Goal: Check status: Verify the current state of an ongoing process or item

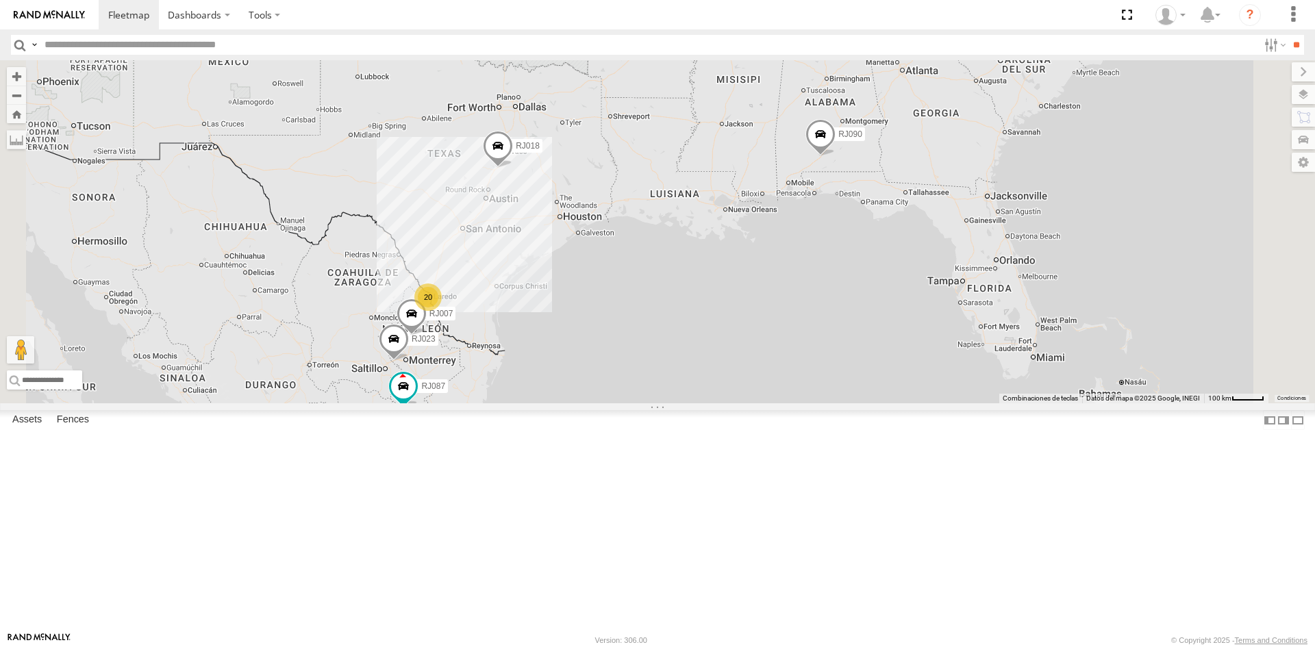
select select "**********"
click at [0, 0] on div "XPD GLOBAL" at bounding box center [0, 0] width 0 height 0
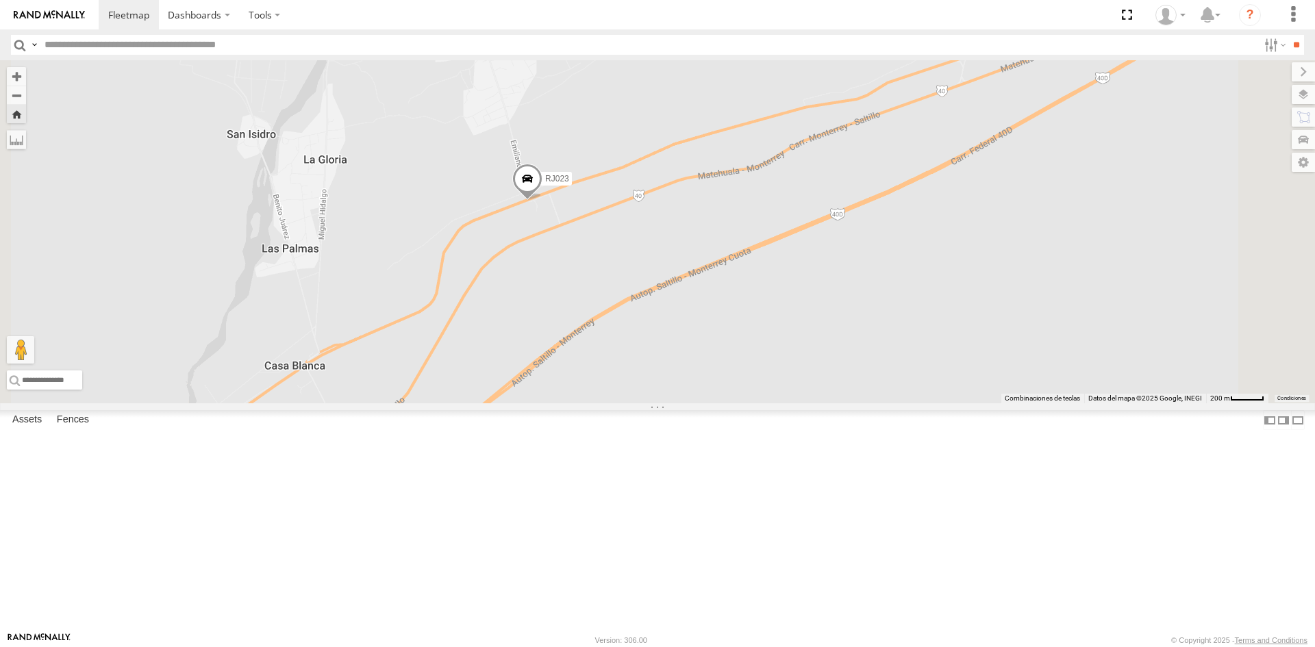
scroll to position [0, 0]
click at [0, 0] on div "RJ063 XPD GLOBAL" at bounding box center [0, 0] width 0 height 0
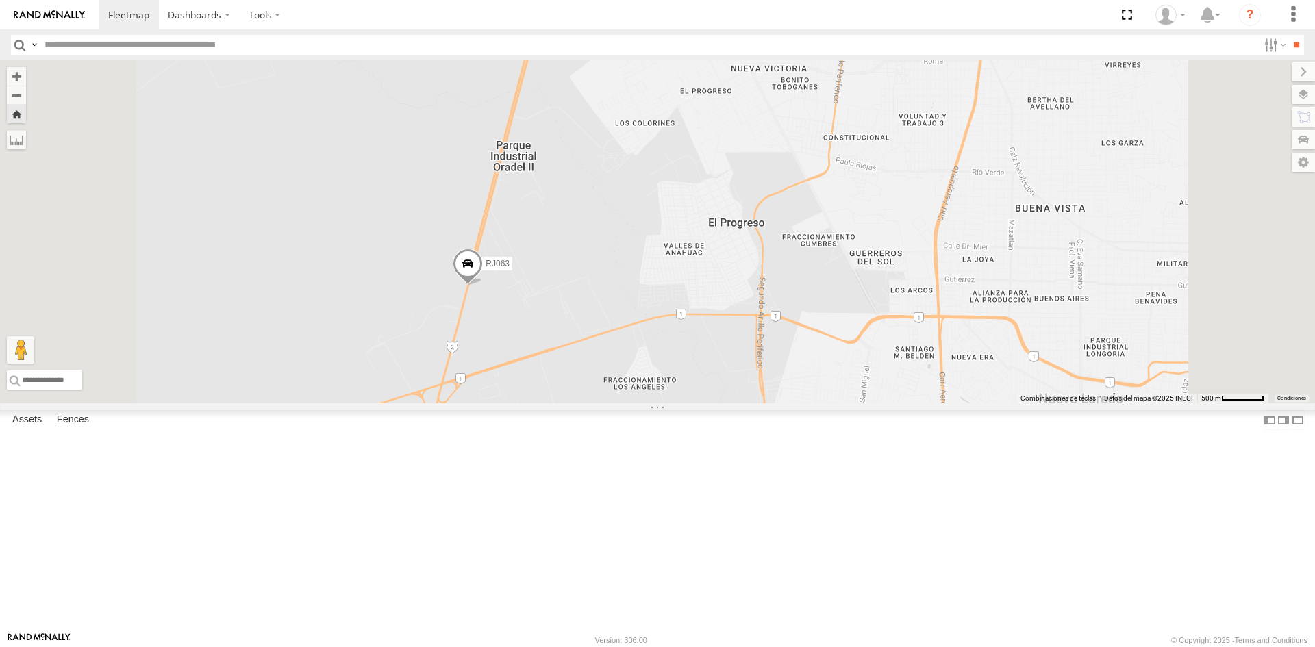
click at [483, 286] on span at bounding box center [468, 267] width 30 height 37
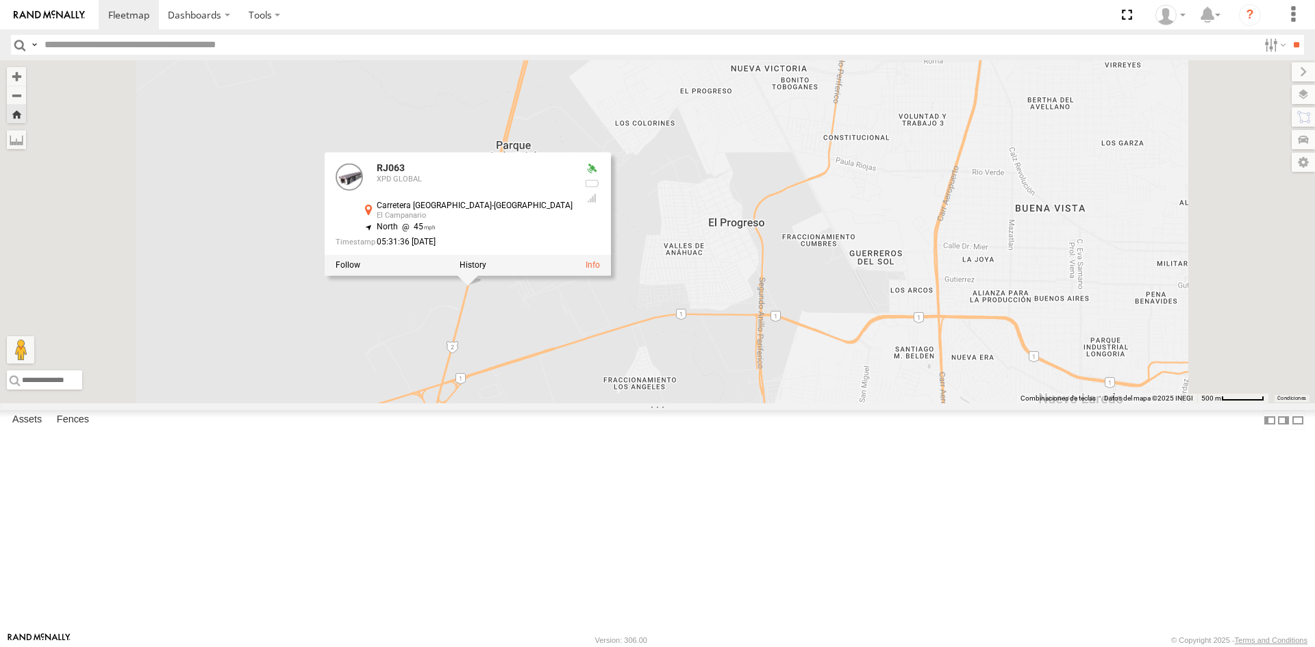
click at [611, 275] on div at bounding box center [468, 265] width 286 height 21
click at [429, 327] on div "RJ063 RJ063 XPD GLOBAL Carretera [GEOGRAPHIC_DATA]-[GEOGRAPHIC_DATA] 27.49051 ,…" at bounding box center [657, 231] width 1315 height 343
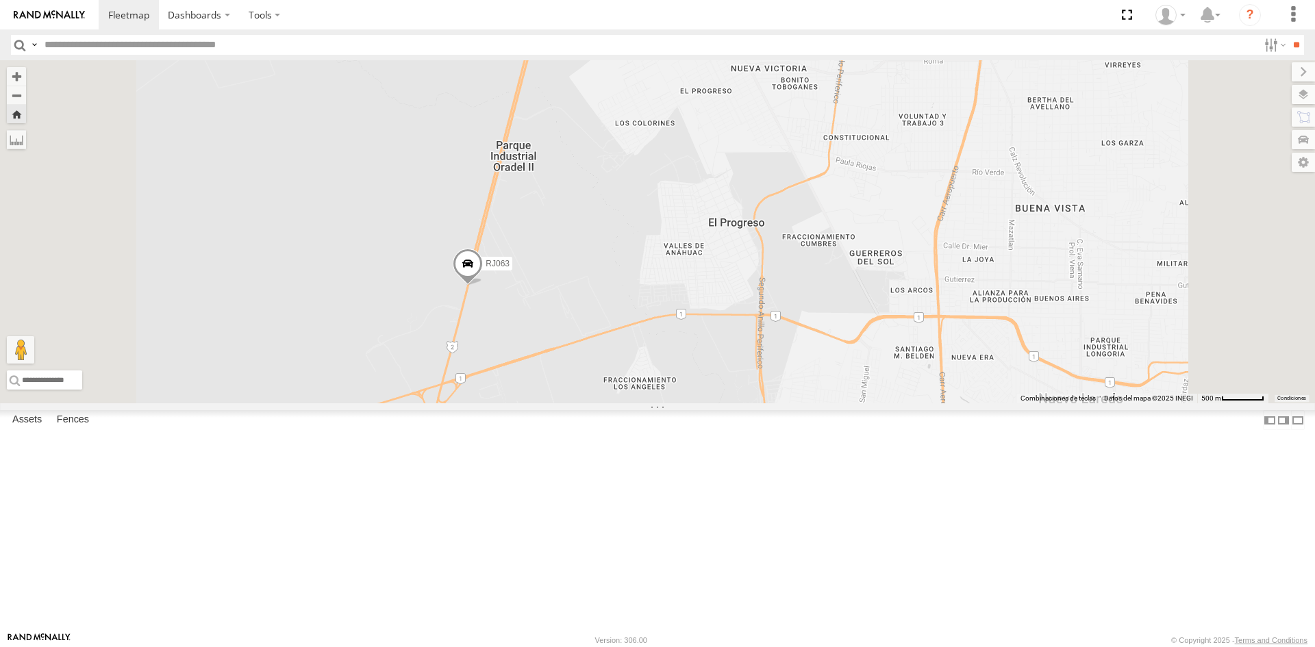
click at [0, 0] on div "RJ027" at bounding box center [0, 0] width 0 height 0
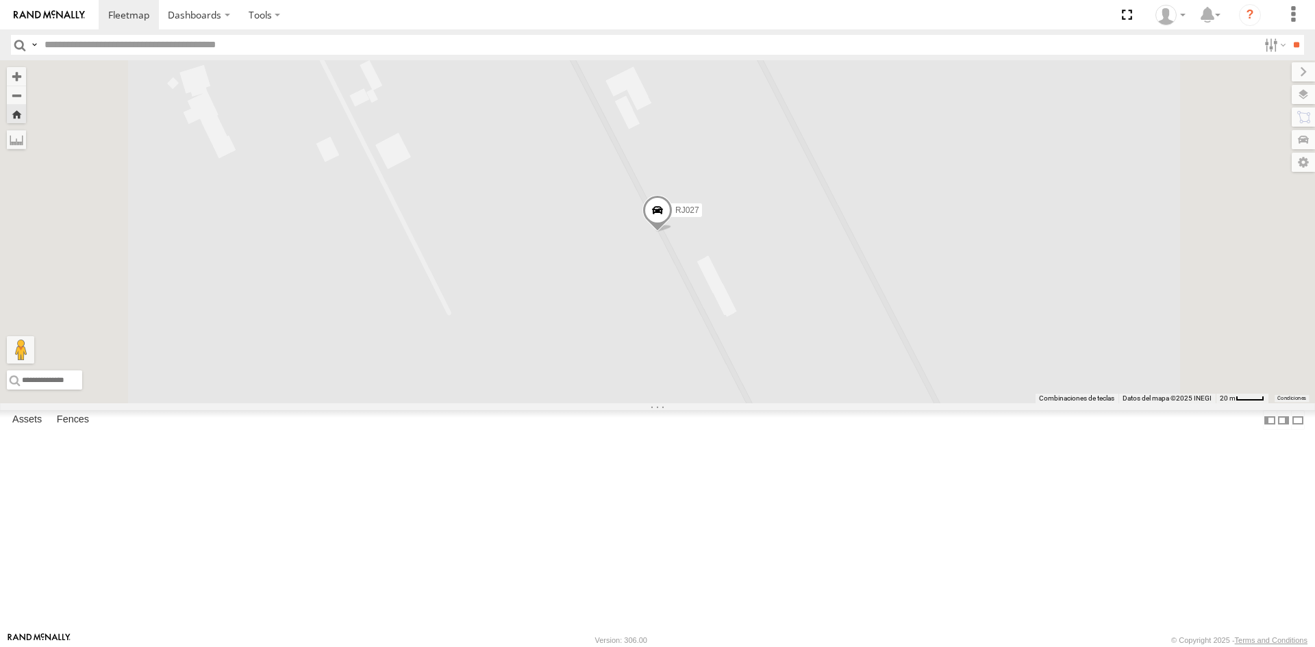
click at [673, 232] on span at bounding box center [658, 213] width 30 height 37
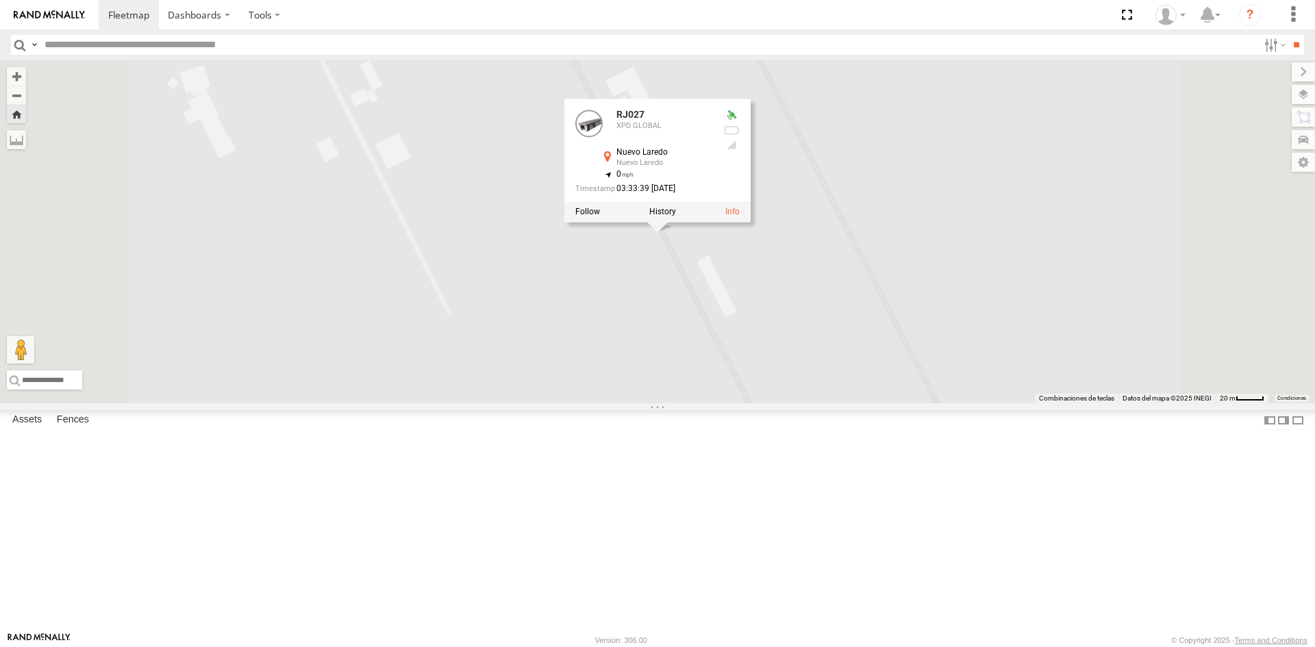
drag, startPoint x: 780, startPoint y: 371, endPoint x: 656, endPoint y: 310, distance: 138.8
click at [779, 371] on div "RJ027 RJ027 XPD GLOBAL Nuevo Laredo Nuevo Laredo 27.49242 , -99.62125 0 03:33:3…" at bounding box center [657, 231] width 1315 height 343
